Goal: Book appointment/travel/reservation

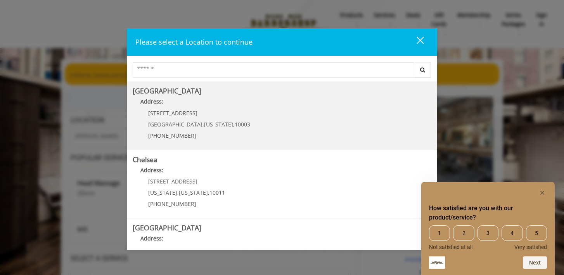
click at [239, 113] on Village "[GEOGRAPHIC_DATA] Address: [STREET_ADDRESS][US_STATE] (212) 598-1840" at bounding box center [282, 115] width 299 height 57
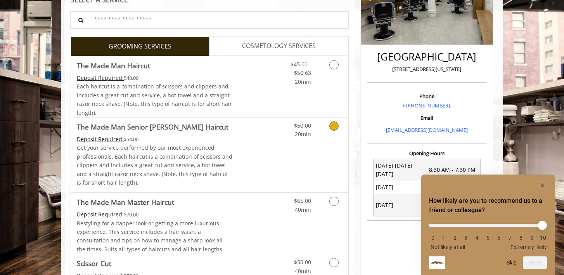
scroll to position [159, 0]
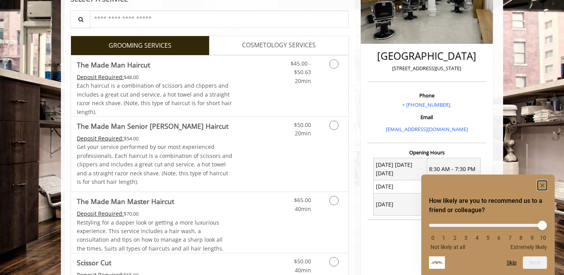
click at [542, 185] on icon "Hide survey" at bounding box center [543, 186] width 4 height 4
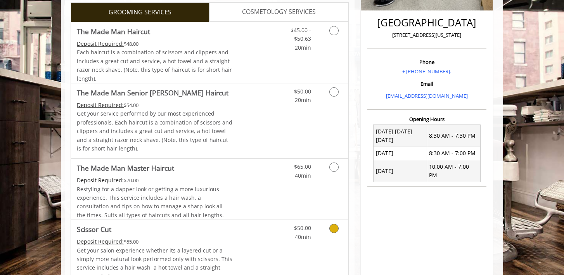
scroll to position [190, 0]
